Goal: Navigation & Orientation: Understand site structure

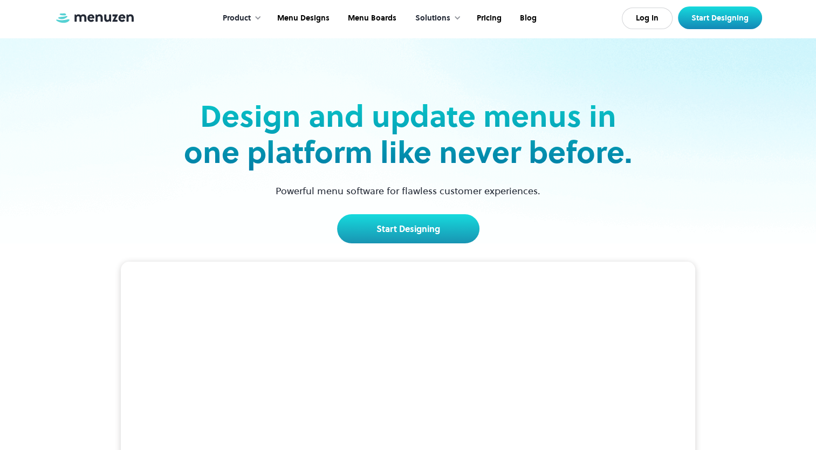
click at [61, 15] on img at bounding box center [94, 18] width 81 height 12
click at [505, 57] on div "Design and update menus in one platform like never before. Powerful menu softwa…" at bounding box center [408, 140] width 701 height 205
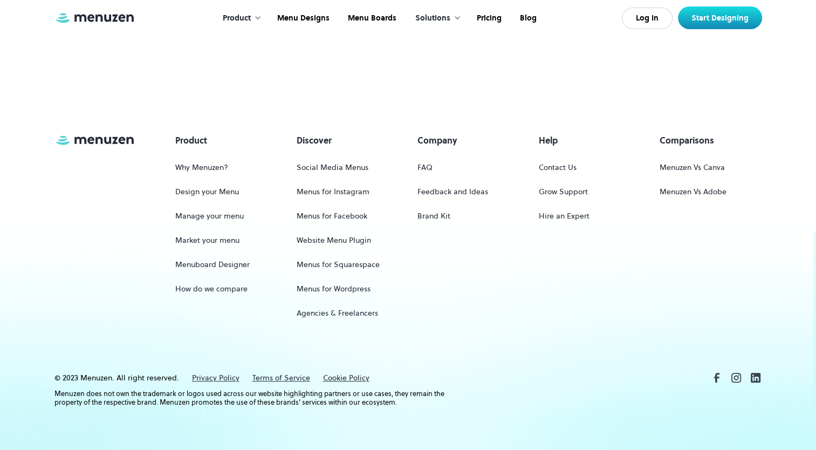
scroll to position [5042, 0]
click at [61, 136] on img at bounding box center [94, 140] width 81 height 12
drag, startPoint x: 79, startPoint y: 139, endPoint x: 60, endPoint y: 140, distance: 18.9
click at [63, 140] on img at bounding box center [94, 140] width 81 height 12
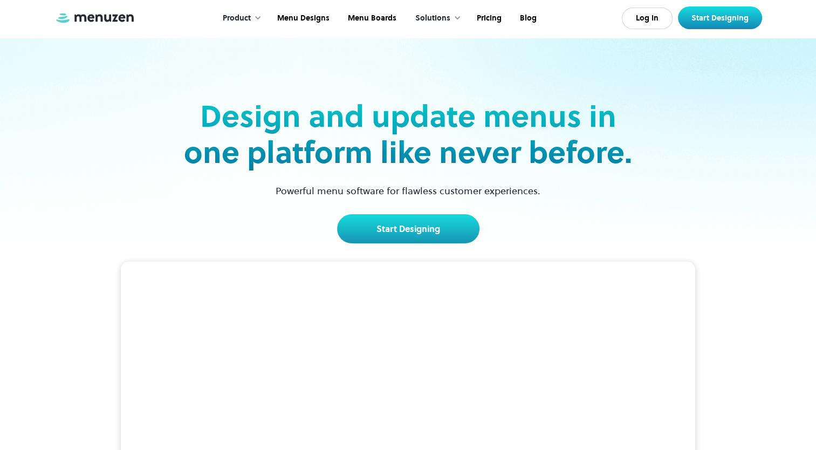
click at [114, 15] on img at bounding box center [94, 18] width 81 height 12
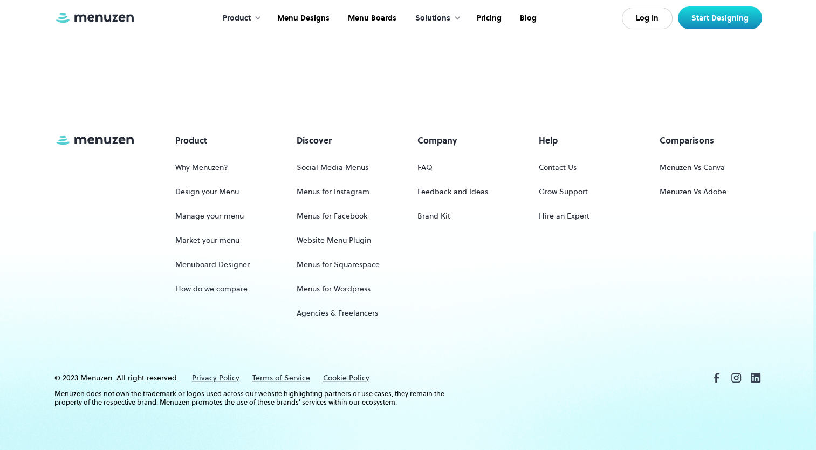
scroll to position [5042, 0]
click at [208, 163] on link "Why Menuzen?" at bounding box center [201, 167] width 53 height 20
